Goal: Transaction & Acquisition: Obtain resource

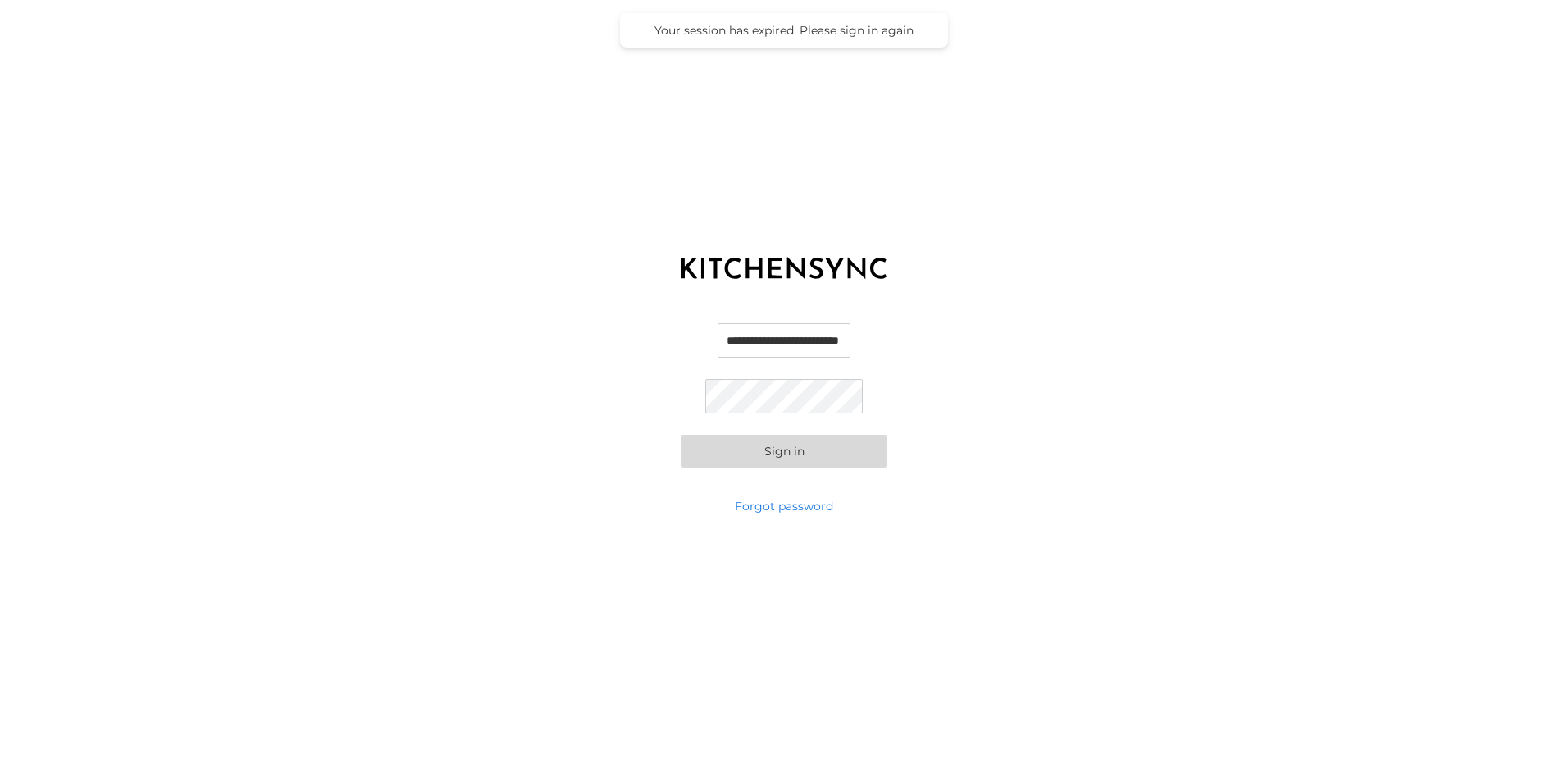
click at [786, 453] on button "Sign in" at bounding box center [784, 451] width 205 height 33
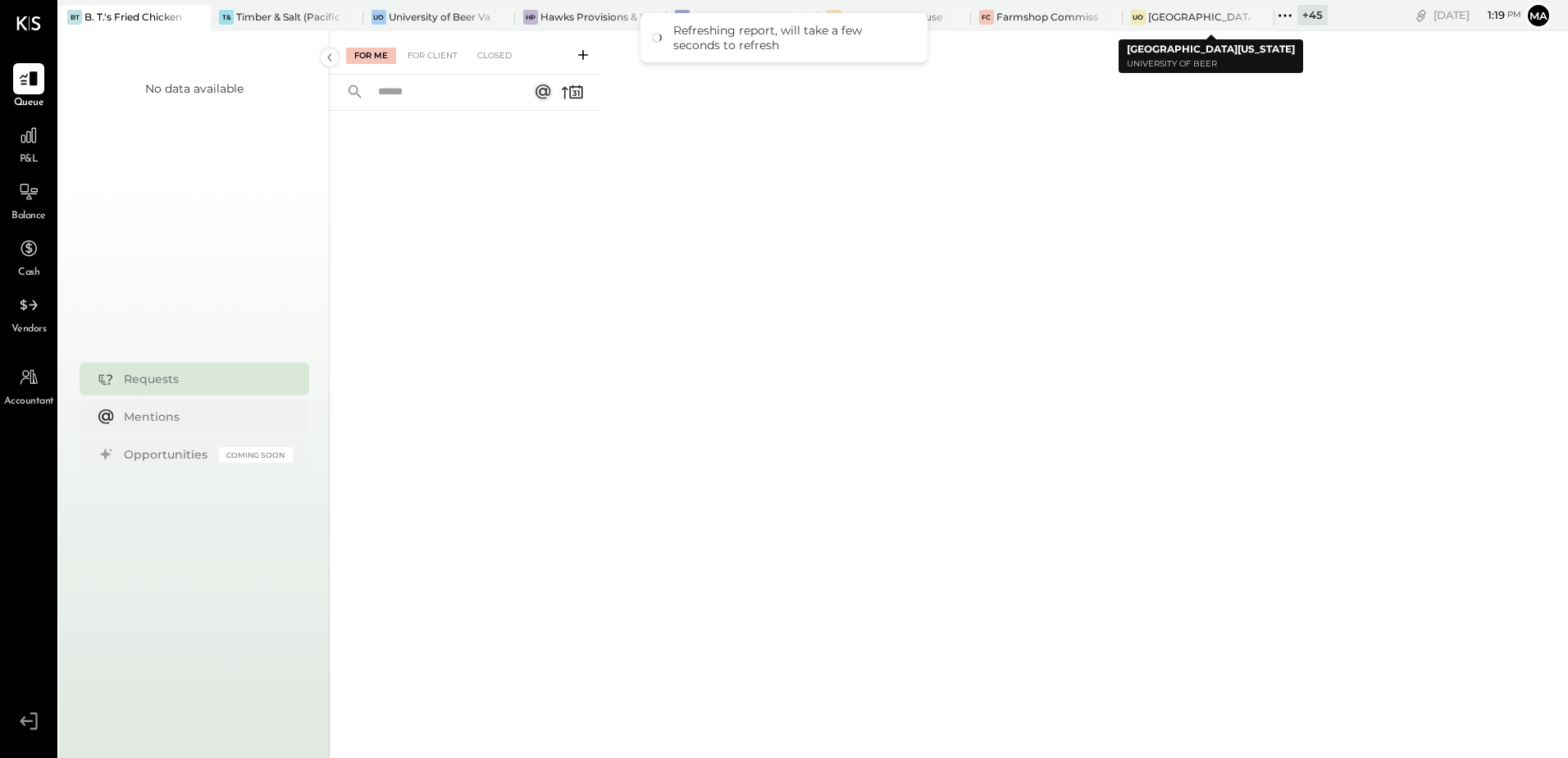
click at [1296, 16] on icon at bounding box center [1285, 15] width 21 height 21
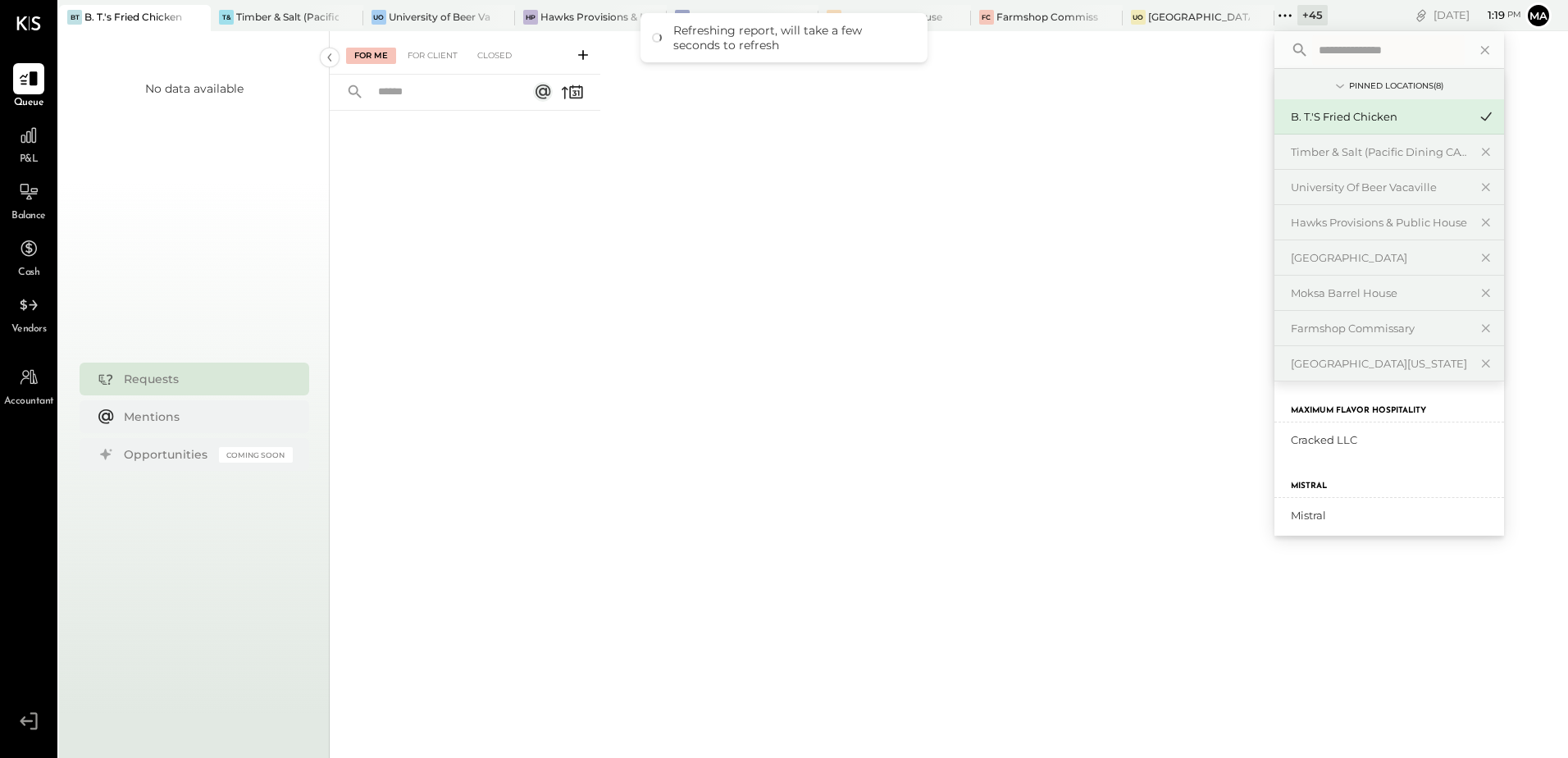
click at [1335, 50] on input "text" at bounding box center [1388, 49] width 152 height 29
type input "****"
click at [1398, 438] on div "University of Beer Roseville" at bounding box center [1379, 440] width 177 height 16
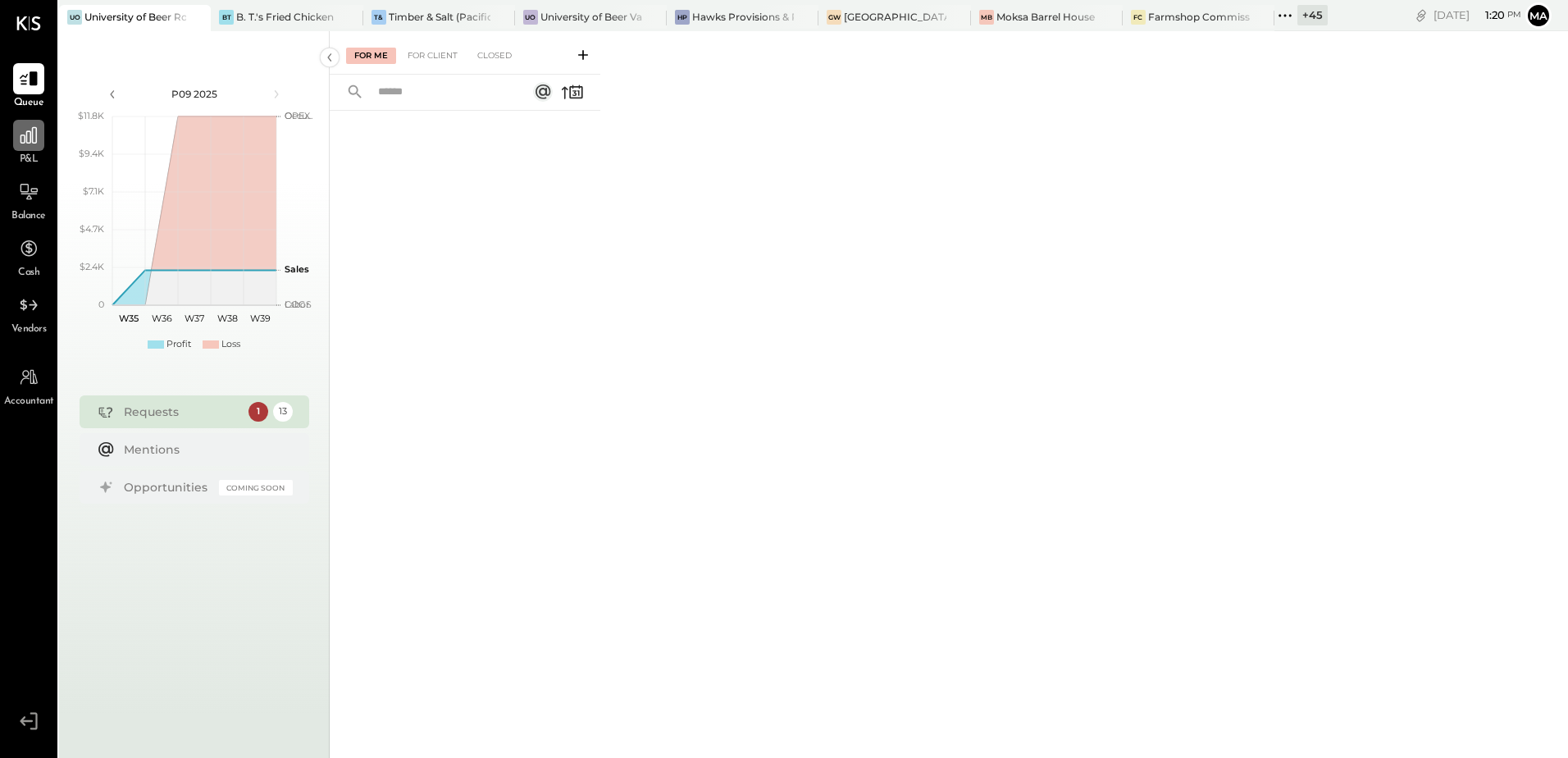
click at [26, 144] on icon at bounding box center [28, 135] width 21 height 21
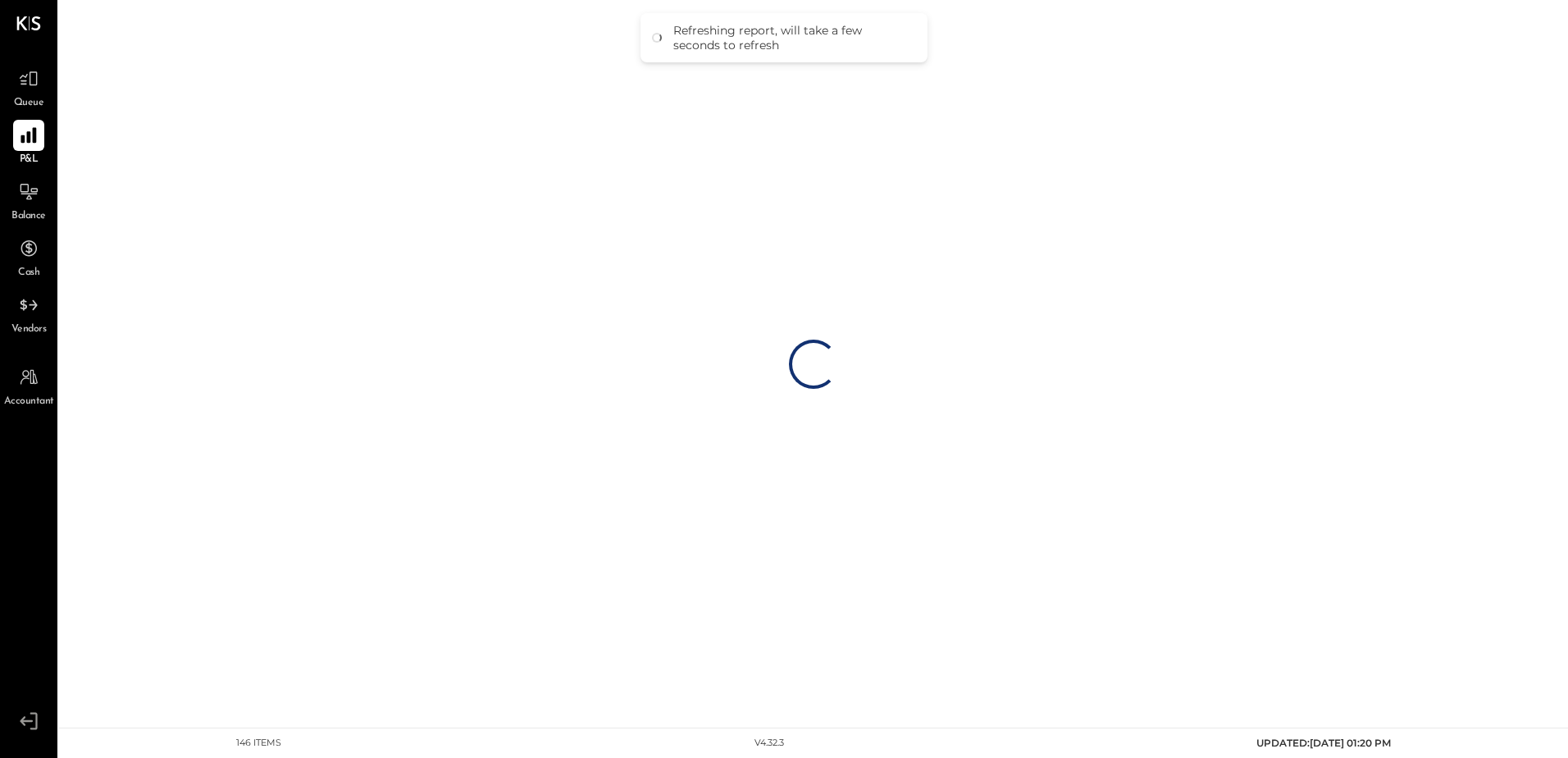
click at [20, 138] on icon at bounding box center [28, 135] width 21 height 21
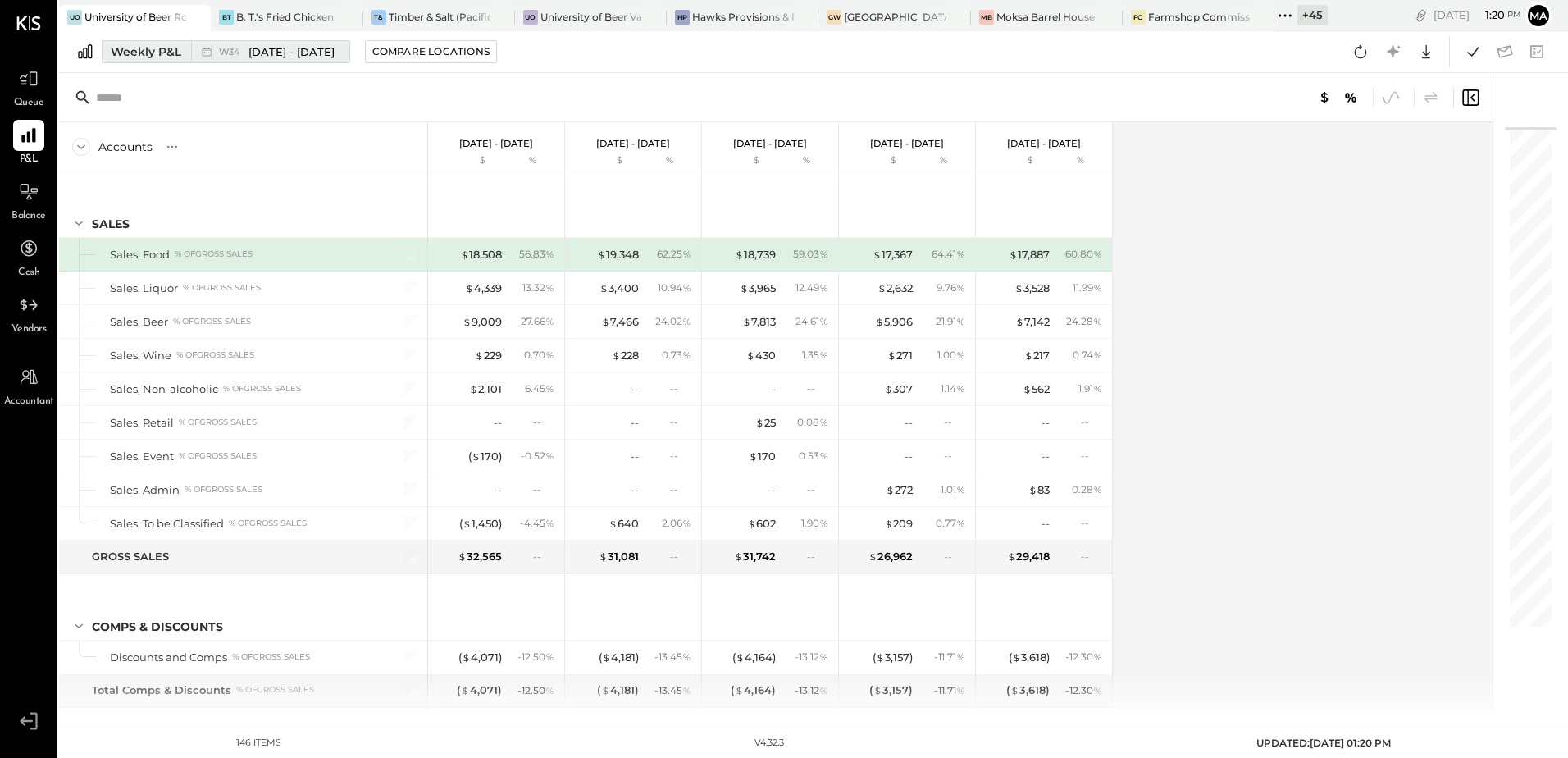
click at [133, 59] on div "Weekly P&L" at bounding box center [146, 51] width 71 height 16
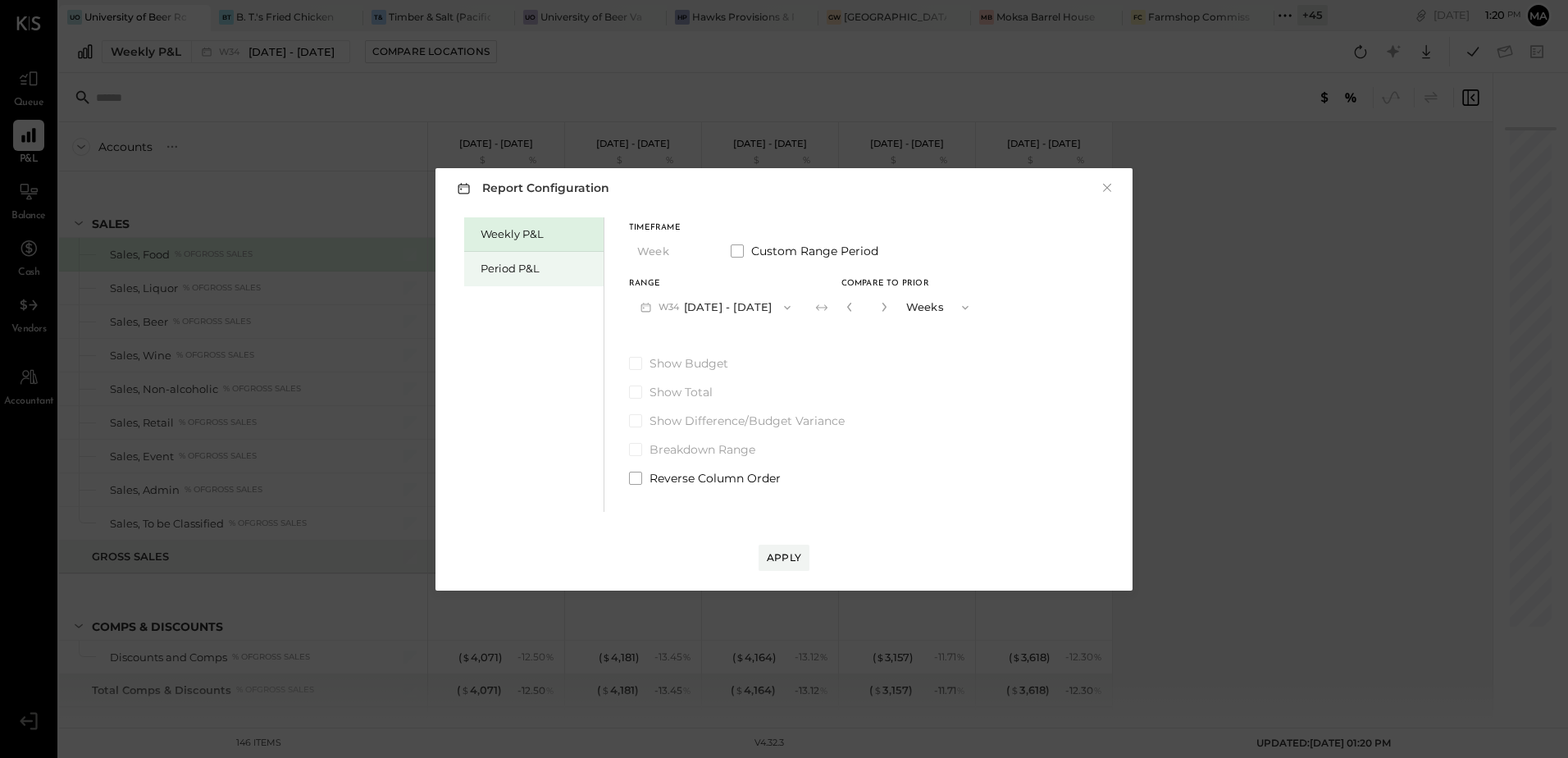
click at [499, 278] on div "Period P&L" at bounding box center [534, 269] width 139 height 35
click at [499, 271] on div "Period P&L" at bounding box center [537, 269] width 115 height 16
click at [745, 309] on button "P09 [DATE] - [DATE]" at bounding box center [714, 307] width 170 height 30
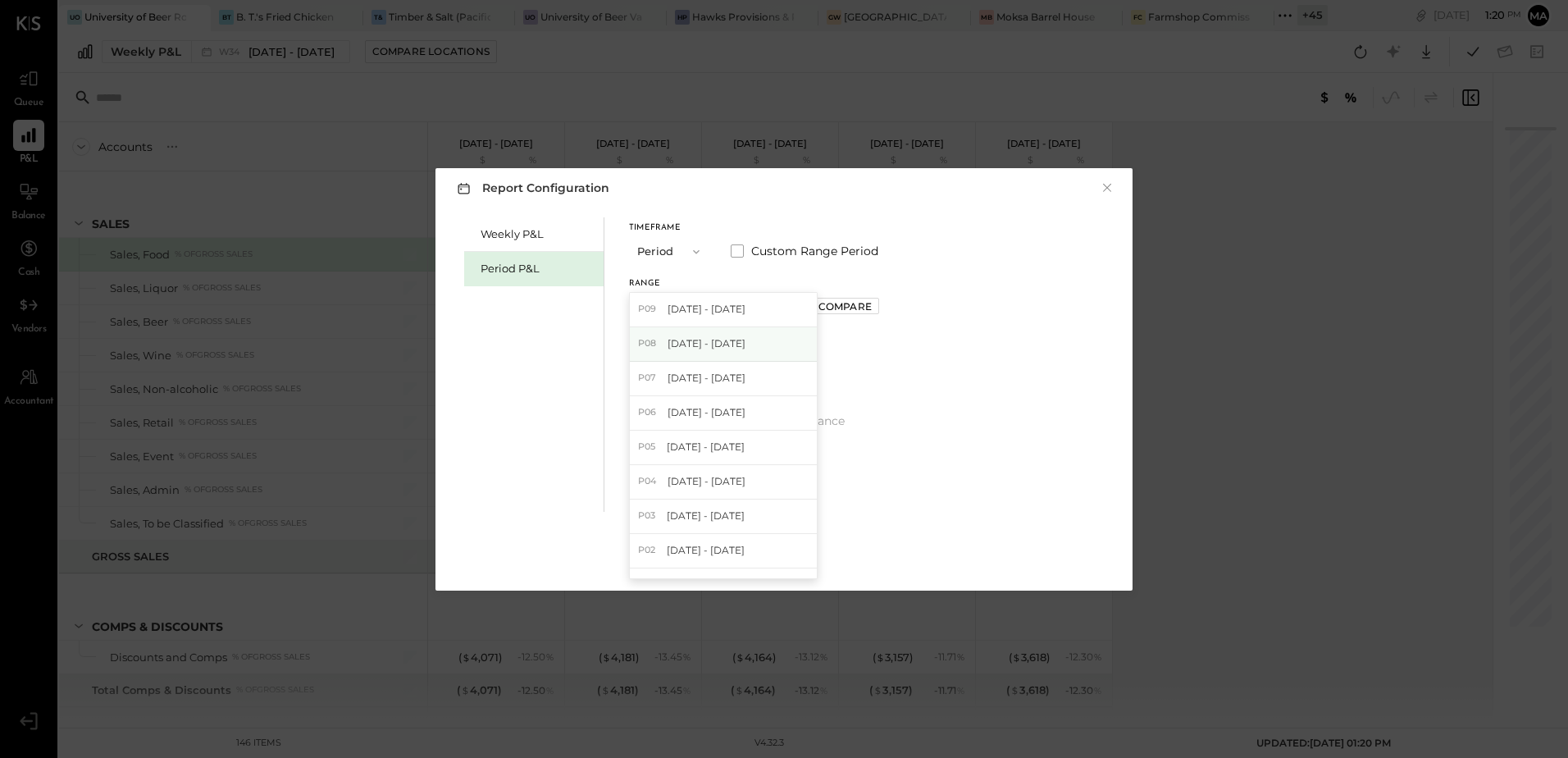
click at [746, 348] on span "[DATE] - [DATE]" at bounding box center [706, 343] width 78 height 14
click at [860, 313] on div "Compare" at bounding box center [845, 306] width 53 height 14
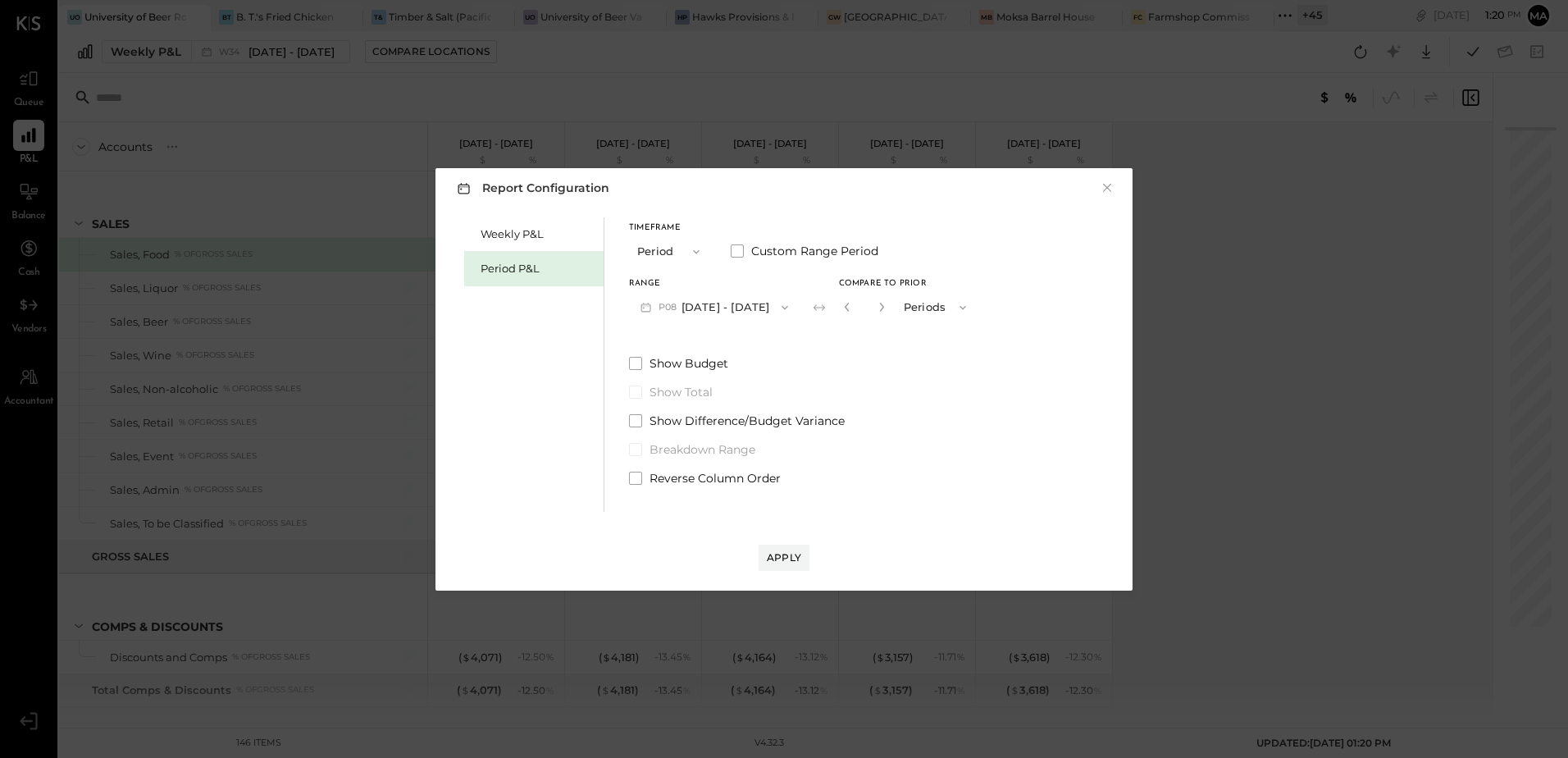
click at [916, 311] on div "*" at bounding box center [883, 307] width 88 height 30
click at [886, 307] on icon "button" at bounding box center [882, 306] width 10 height 10
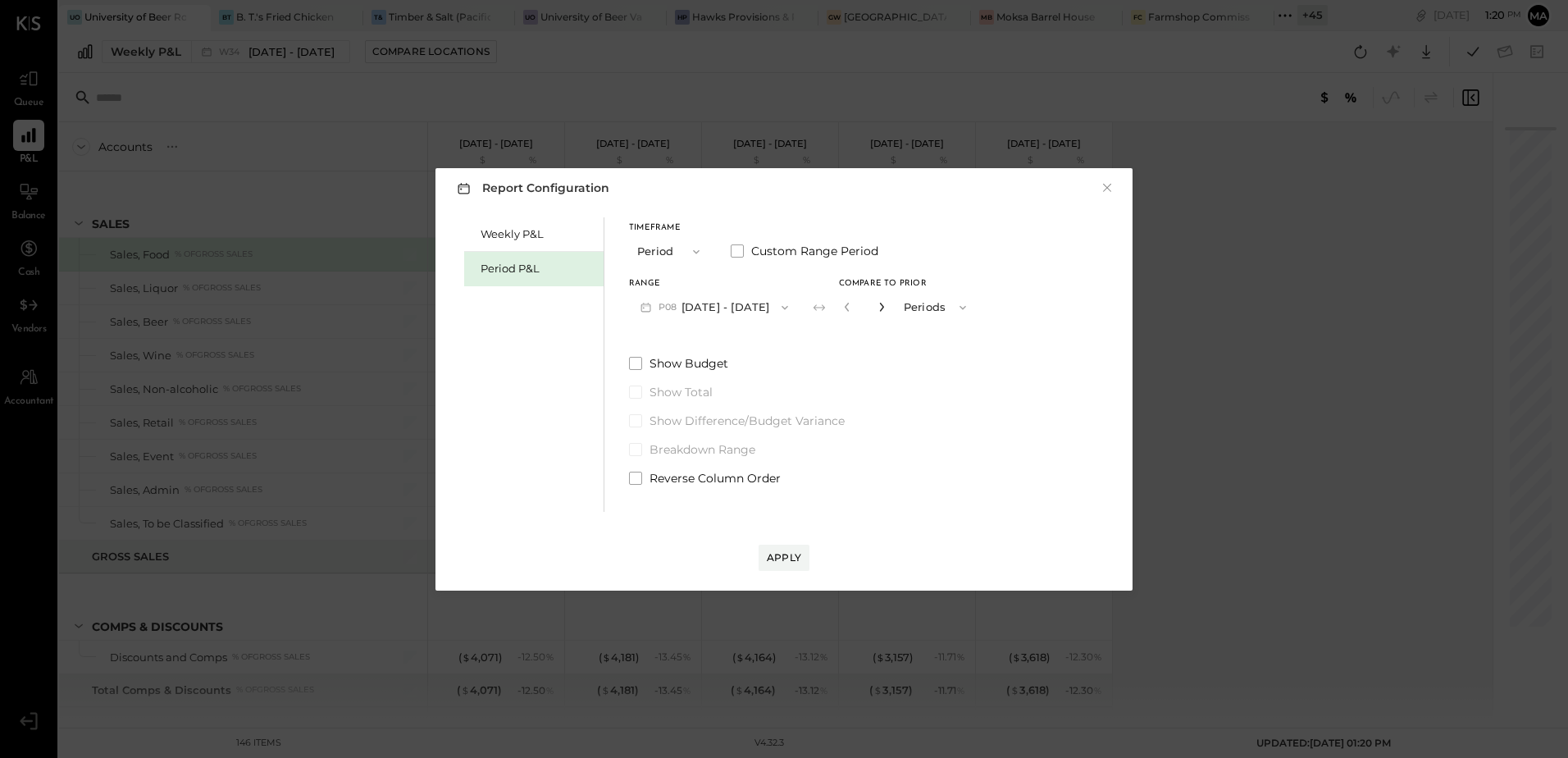
click at [886, 307] on icon "button" at bounding box center [882, 306] width 10 height 10
type input "*"
click at [789, 551] on div "Apply" at bounding box center [784, 557] width 35 height 14
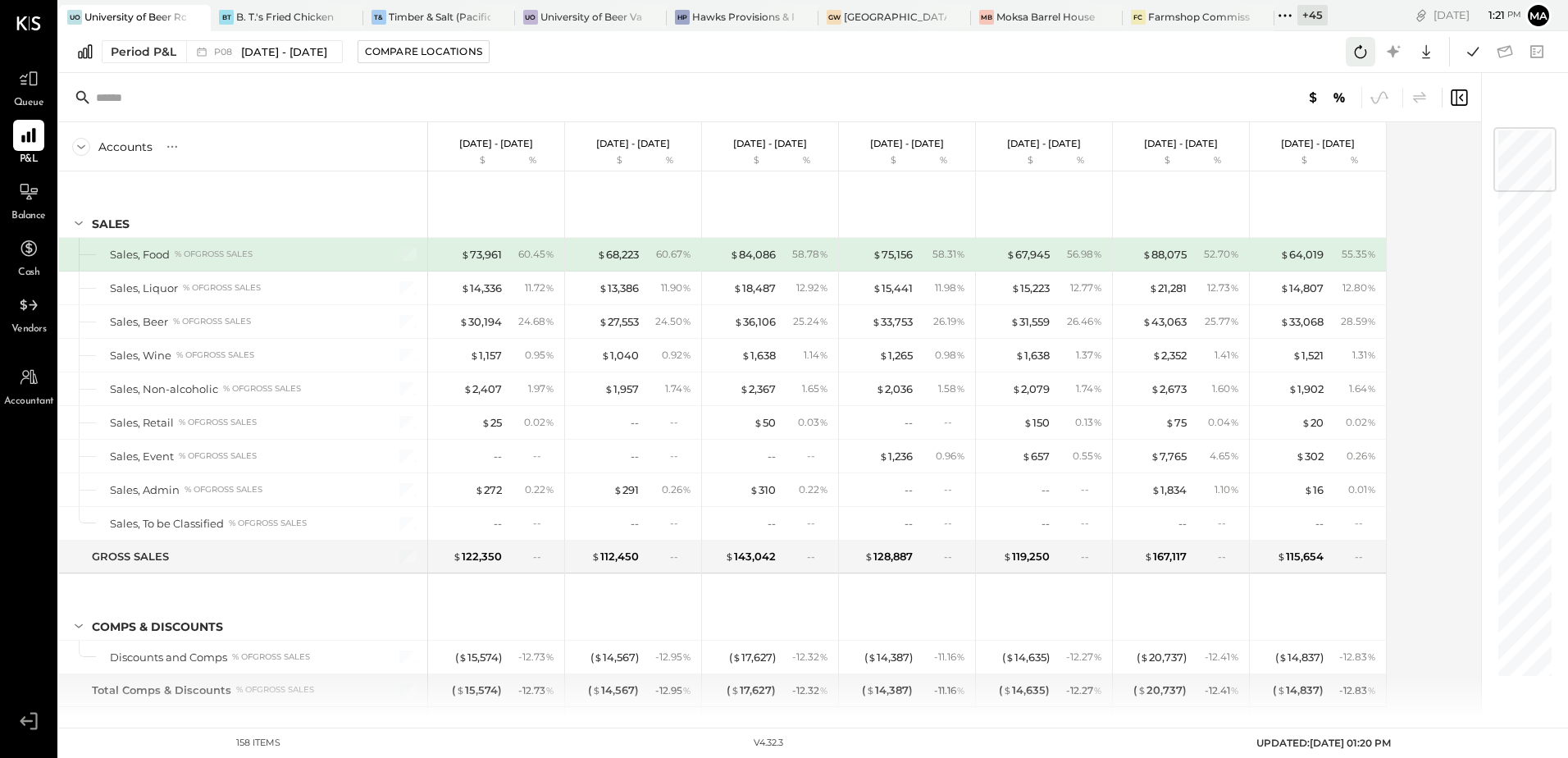
click at [1362, 51] on icon at bounding box center [1360, 51] width 21 height 21
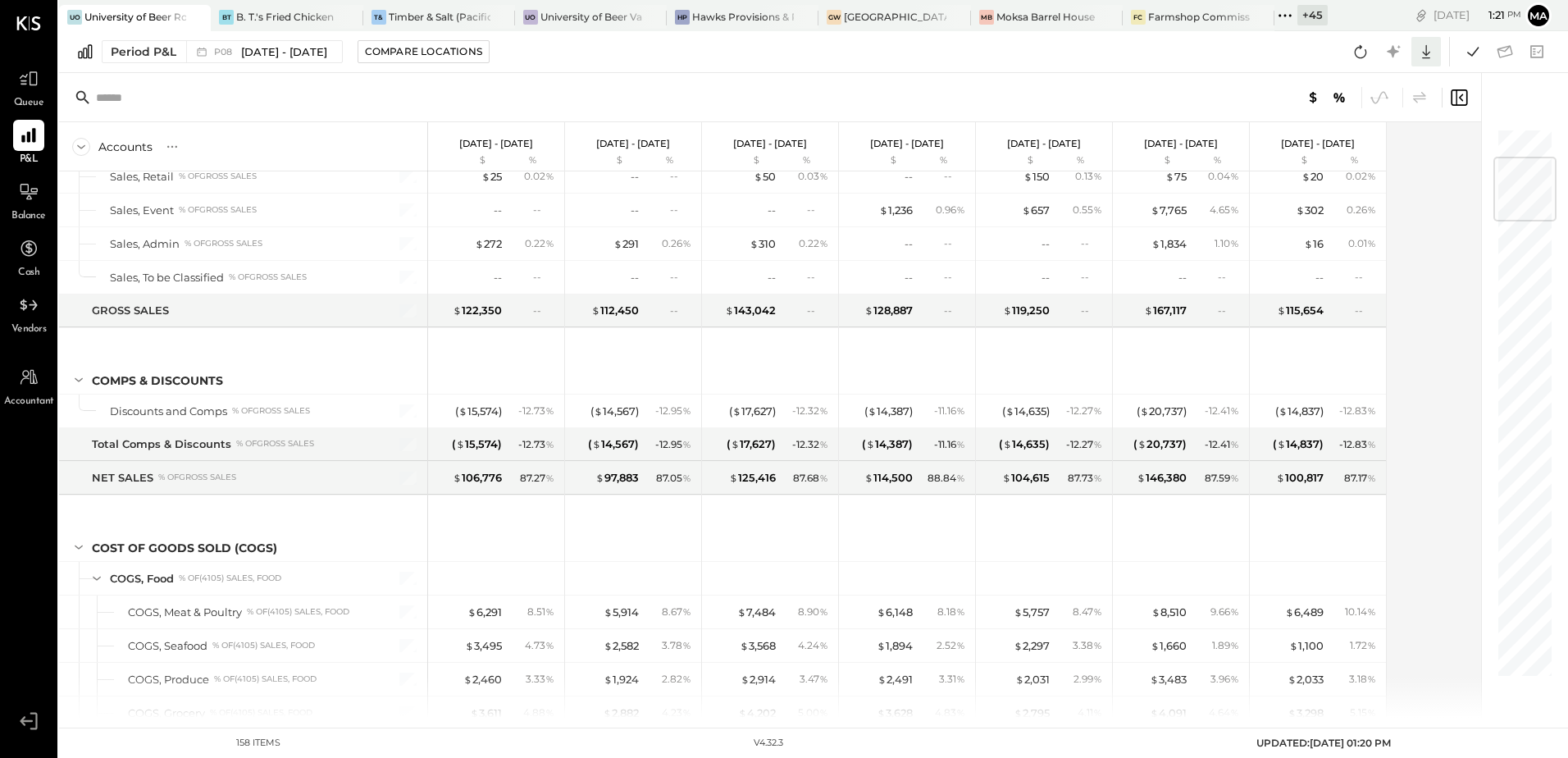
click at [1422, 50] on icon at bounding box center [1426, 51] width 21 height 21
click at [1363, 145] on div "Excel" at bounding box center [1375, 148] width 131 height 35
